Goal: Task Accomplishment & Management: Complete application form

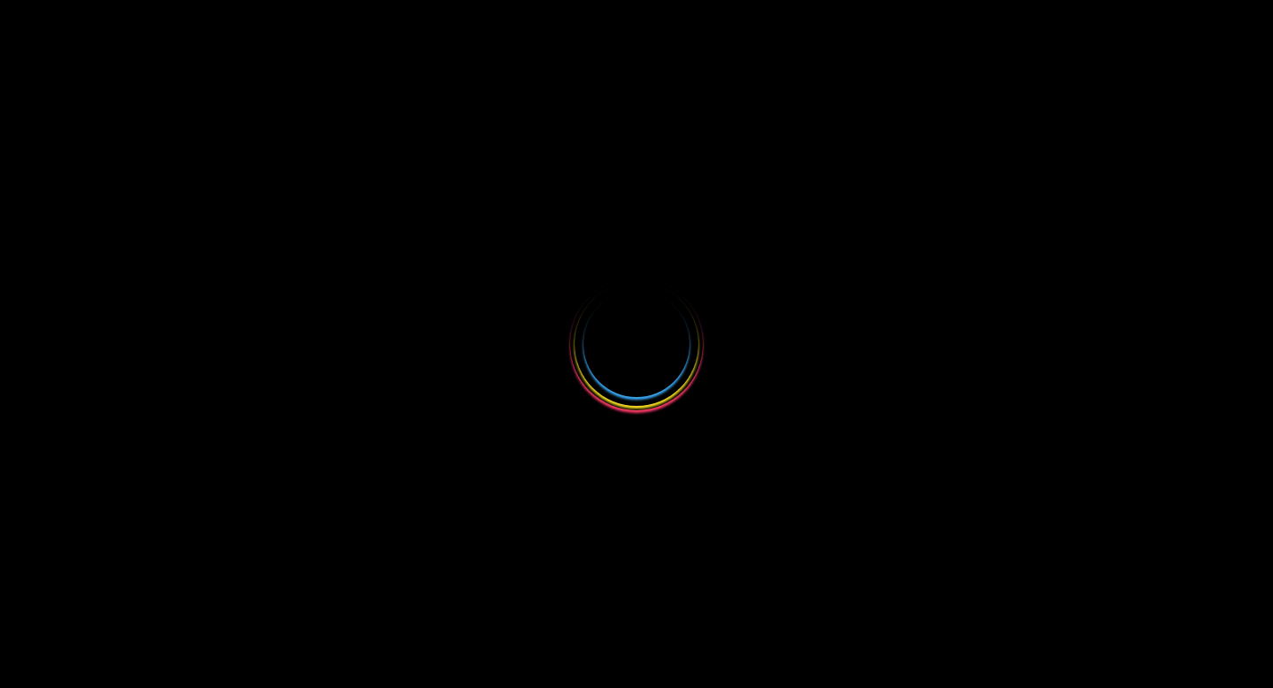
click at [511, 21] on body "Loading..." at bounding box center [636, 10] width 1273 height 21
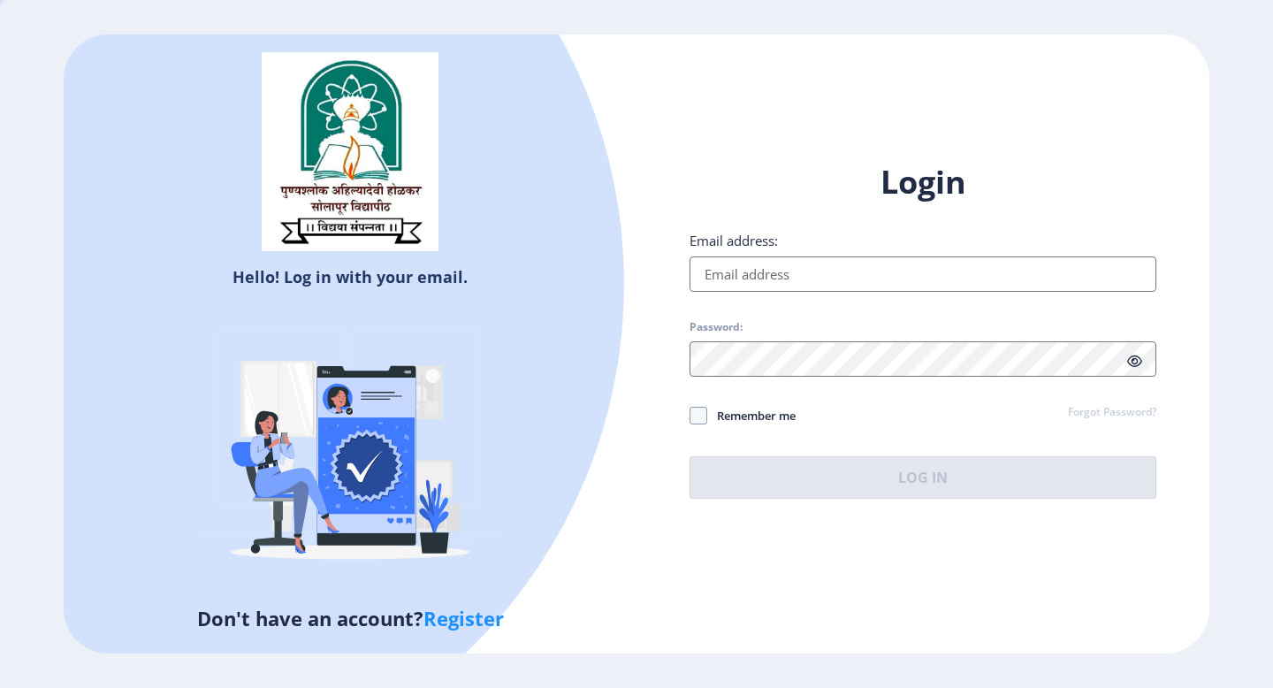
type input "[EMAIL_ADDRESS][DOMAIN_NAME]"
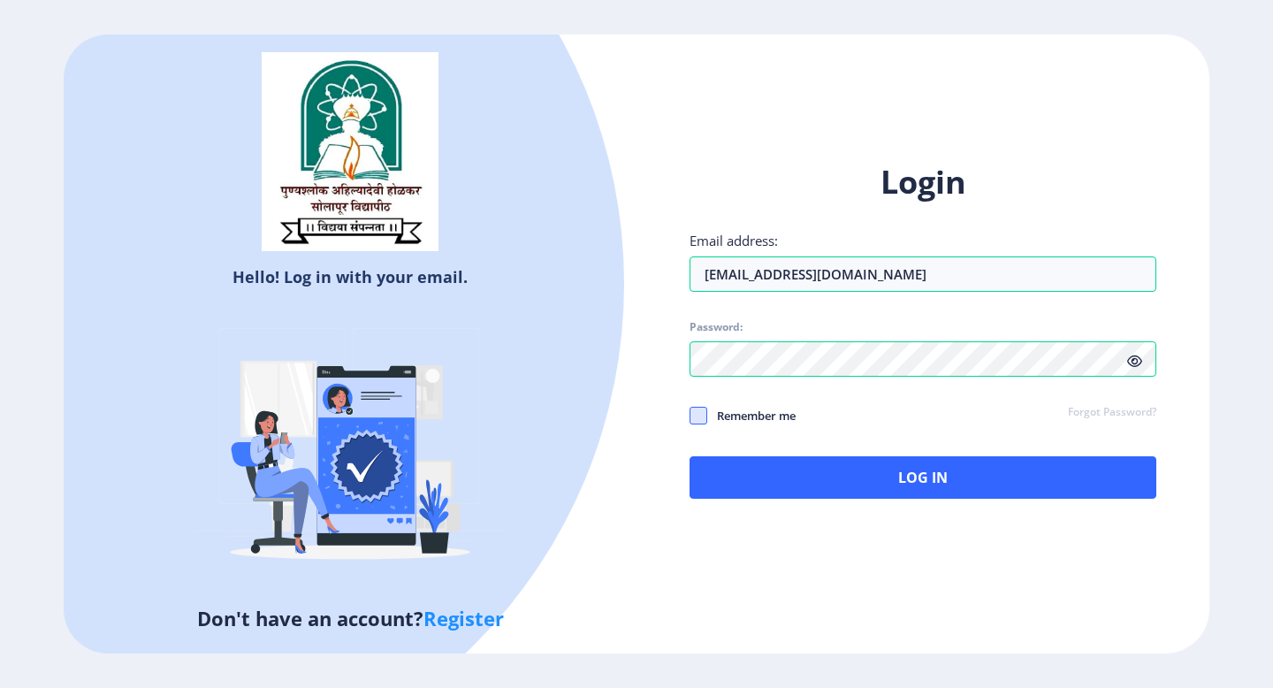
click at [690, 419] on span at bounding box center [698, 416] width 18 height 18
click at [690, 416] on input "Remember me" at bounding box center [689, 415] width 1 height 1
checkbox input "true"
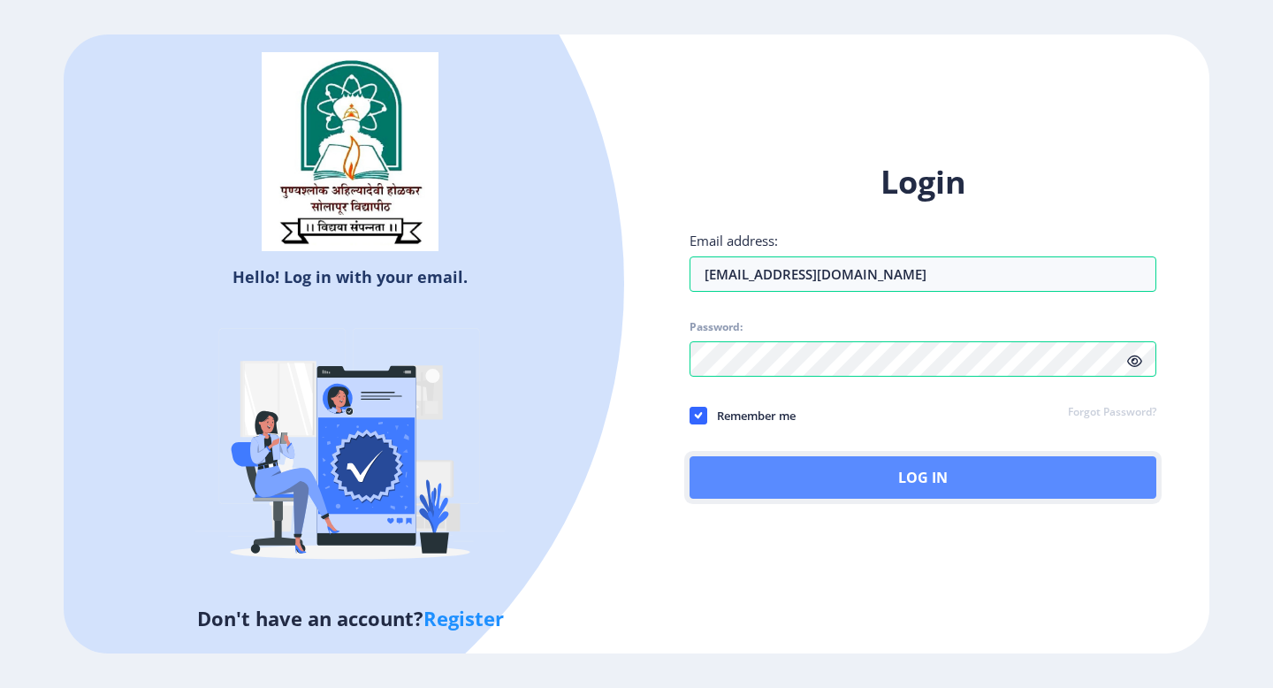
click at [749, 472] on button "Log In" at bounding box center [922, 477] width 467 height 42
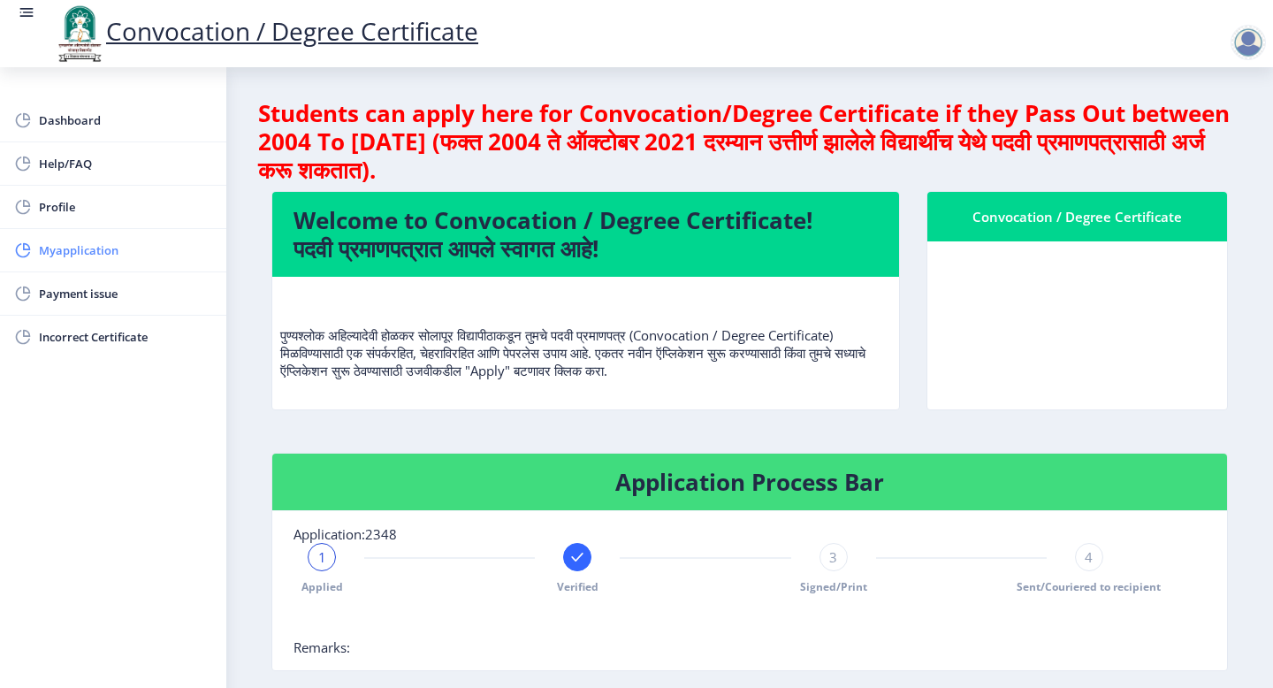
click at [117, 240] on span "Myapplication" at bounding box center [125, 250] width 173 height 21
